Goal: Information Seeking & Learning: Learn about a topic

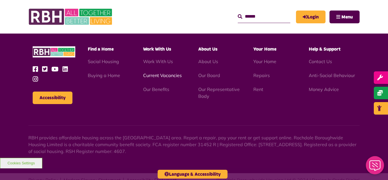
scroll to position [1651, 0]
click at [161, 73] on link "Current Vacancies" at bounding box center [162, 76] width 39 height 6
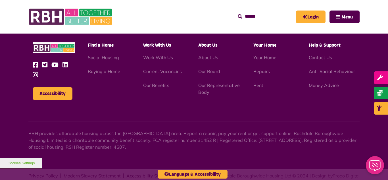
scroll to position [950, 0]
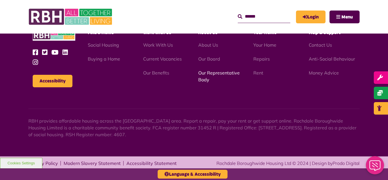
click at [222, 73] on link "Our Representative Body" at bounding box center [219, 76] width 42 height 13
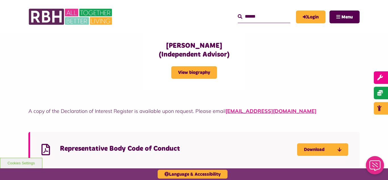
scroll to position [1501, 0]
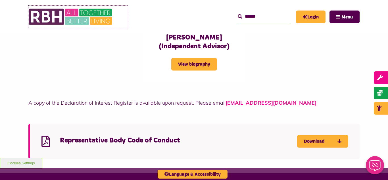
click at [79, 13] on img at bounding box center [70, 17] width 85 height 22
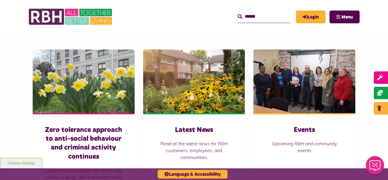
scroll to position [375, 0]
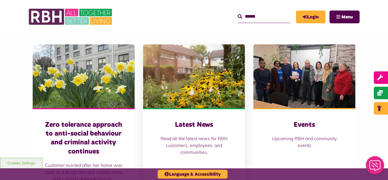
click at [187, 87] on img at bounding box center [194, 76] width 102 height 64
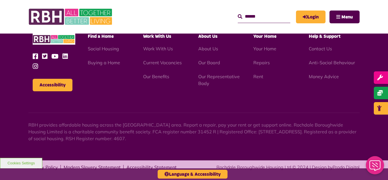
scroll to position [619, 0]
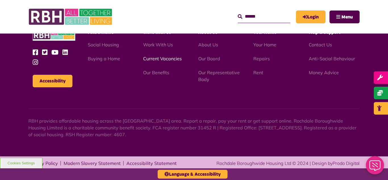
click at [162, 59] on link "Current Vacancies" at bounding box center [162, 59] width 39 height 6
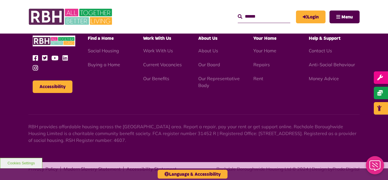
scroll to position [950, 0]
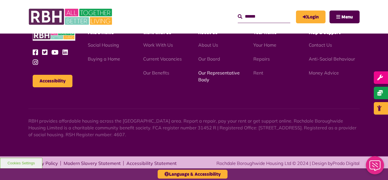
click at [210, 74] on link "Our Representative Body" at bounding box center [219, 76] width 42 height 13
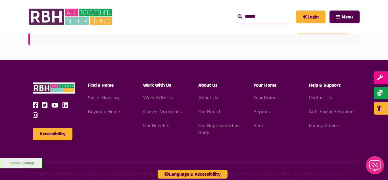
scroll to position [1651, 0]
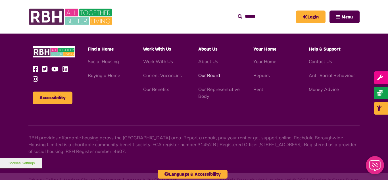
click at [207, 73] on link "Our Board" at bounding box center [209, 76] width 22 height 6
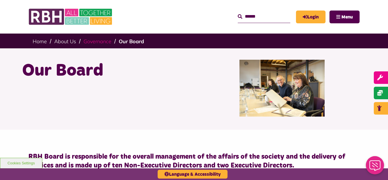
click at [97, 42] on link "Governance" at bounding box center [98, 41] width 28 height 7
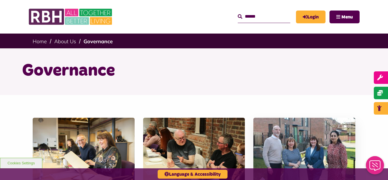
click at [297, 151] on img at bounding box center [305, 150] width 102 height 64
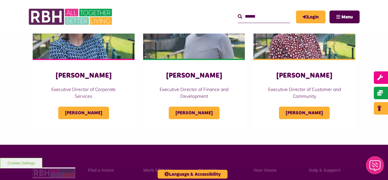
scroll to position [318, 0]
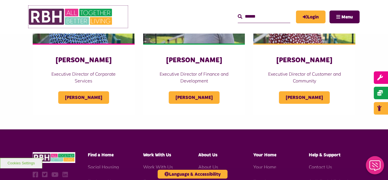
click at [74, 15] on img at bounding box center [70, 17] width 85 height 22
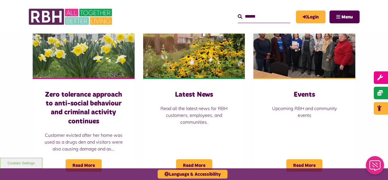
scroll to position [409, 0]
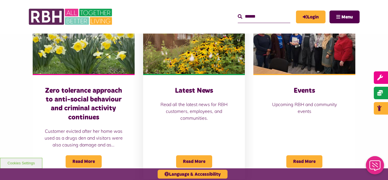
click at [189, 65] on img at bounding box center [194, 42] width 102 height 64
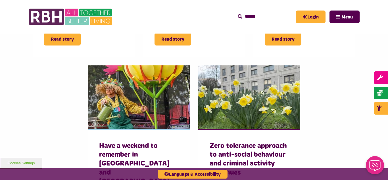
scroll to position [353, 0]
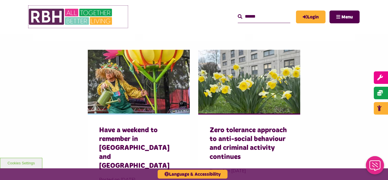
click at [72, 16] on img at bounding box center [70, 17] width 85 height 22
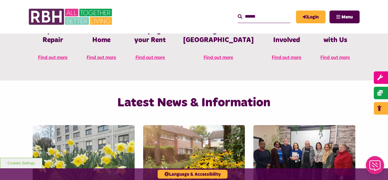
scroll to position [296, 0]
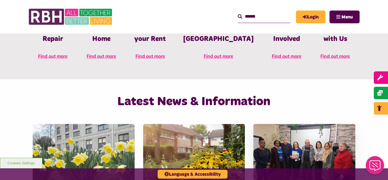
click at [305, 143] on img at bounding box center [305, 156] width 102 height 64
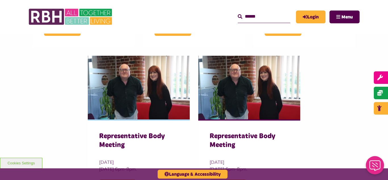
scroll to position [341, 0]
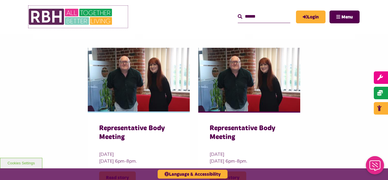
click at [55, 20] on img at bounding box center [70, 17] width 85 height 22
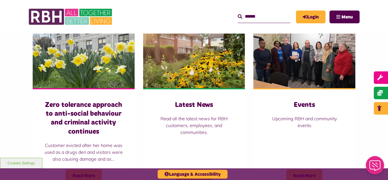
scroll to position [398, 0]
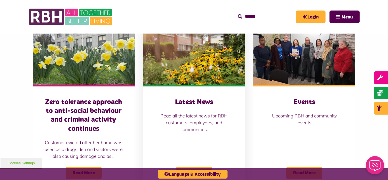
click at [183, 54] on img at bounding box center [194, 54] width 102 height 64
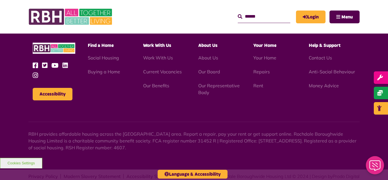
scroll to position [619, 0]
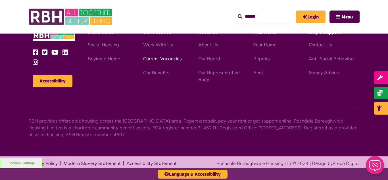
click at [160, 60] on link "Current Vacancies" at bounding box center [162, 59] width 39 height 6
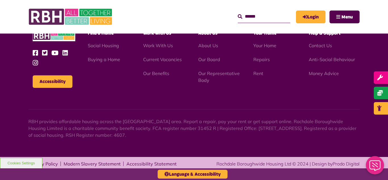
scroll to position [950, 0]
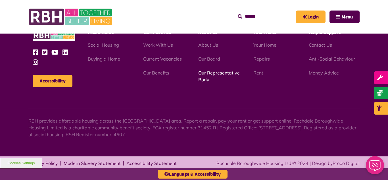
click at [209, 72] on link "Our Representative Body" at bounding box center [219, 76] width 42 height 13
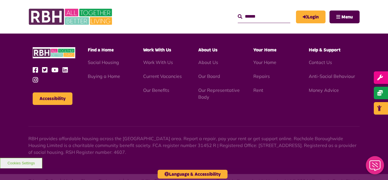
scroll to position [1651, 0]
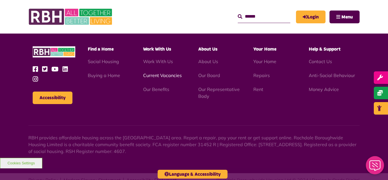
click at [166, 73] on link "Current Vacancies" at bounding box center [162, 76] width 39 height 6
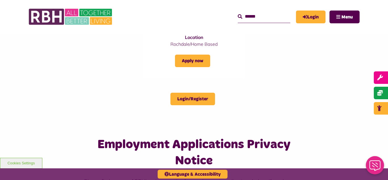
scroll to position [569, 0]
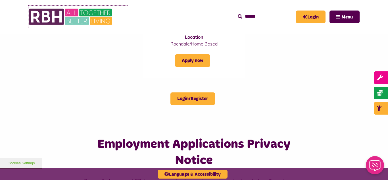
click at [78, 24] on img at bounding box center [70, 17] width 85 height 22
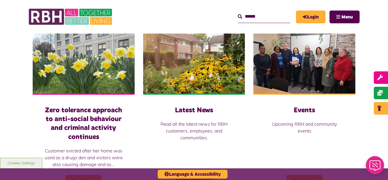
scroll to position [407, 0]
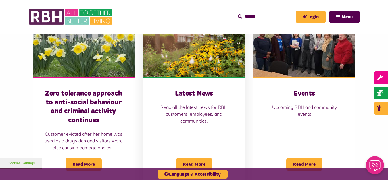
click at [175, 47] on img at bounding box center [194, 45] width 102 height 64
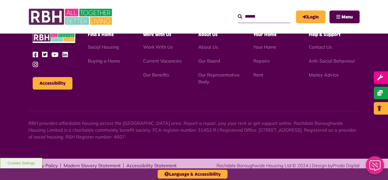
scroll to position [619, 0]
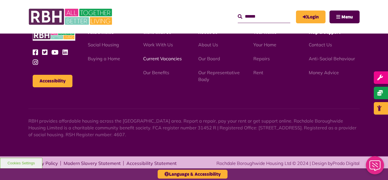
click at [162, 59] on link "Current Vacancies" at bounding box center [162, 59] width 39 height 6
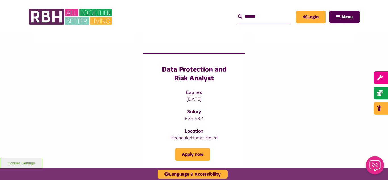
scroll to position [478, 0]
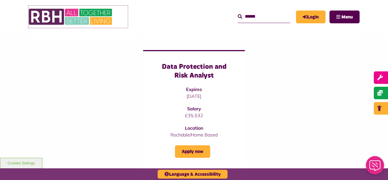
click at [68, 20] on img at bounding box center [70, 17] width 85 height 22
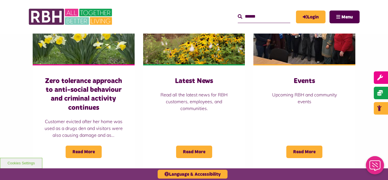
scroll to position [421, 0]
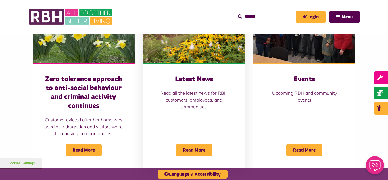
click at [194, 45] on img at bounding box center [194, 31] width 102 height 64
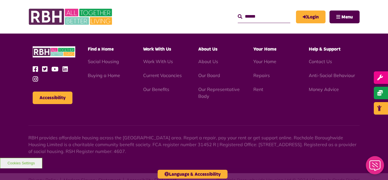
scroll to position [619, 0]
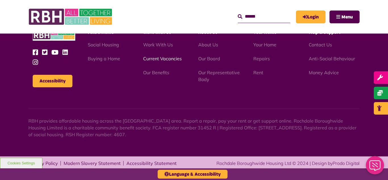
click at [158, 60] on link "Current Vacancies" at bounding box center [162, 59] width 39 height 6
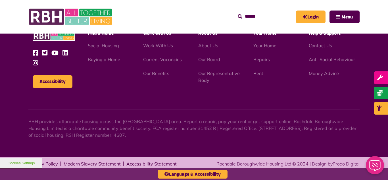
scroll to position [950, 0]
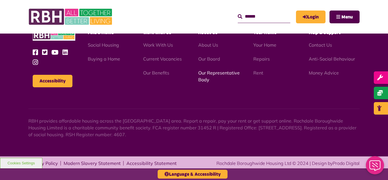
click at [220, 72] on link "Our Representative Body" at bounding box center [219, 76] width 42 height 13
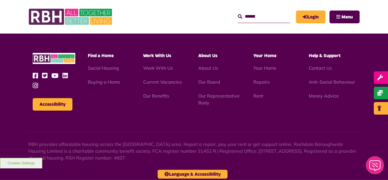
scroll to position [1651, 0]
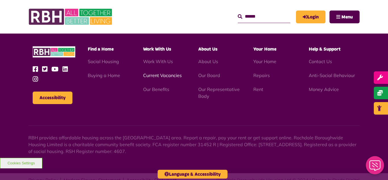
click at [150, 73] on link "Current Vacancies" at bounding box center [162, 76] width 39 height 6
